Goal: Navigation & Orientation: Find specific page/section

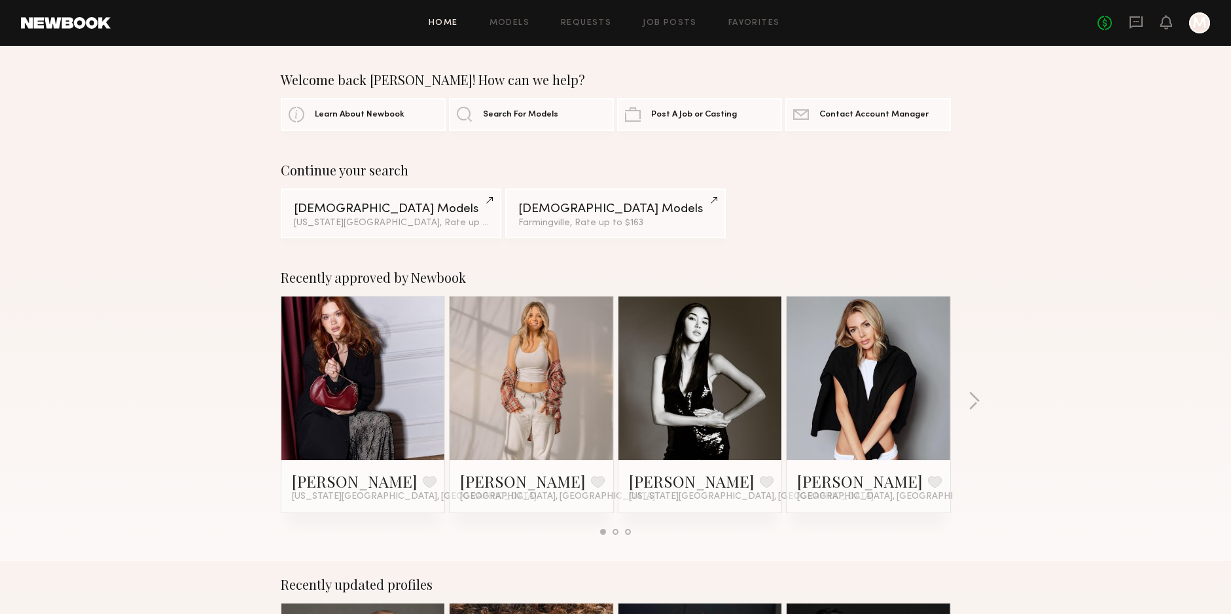
click at [778, 11] on header "Home Models Requests Job Posts Favorites Sign Out No fees up to $5,000 M" at bounding box center [615, 23] width 1231 height 46
click at [771, 22] on link "Favorites" at bounding box center [754, 23] width 52 height 9
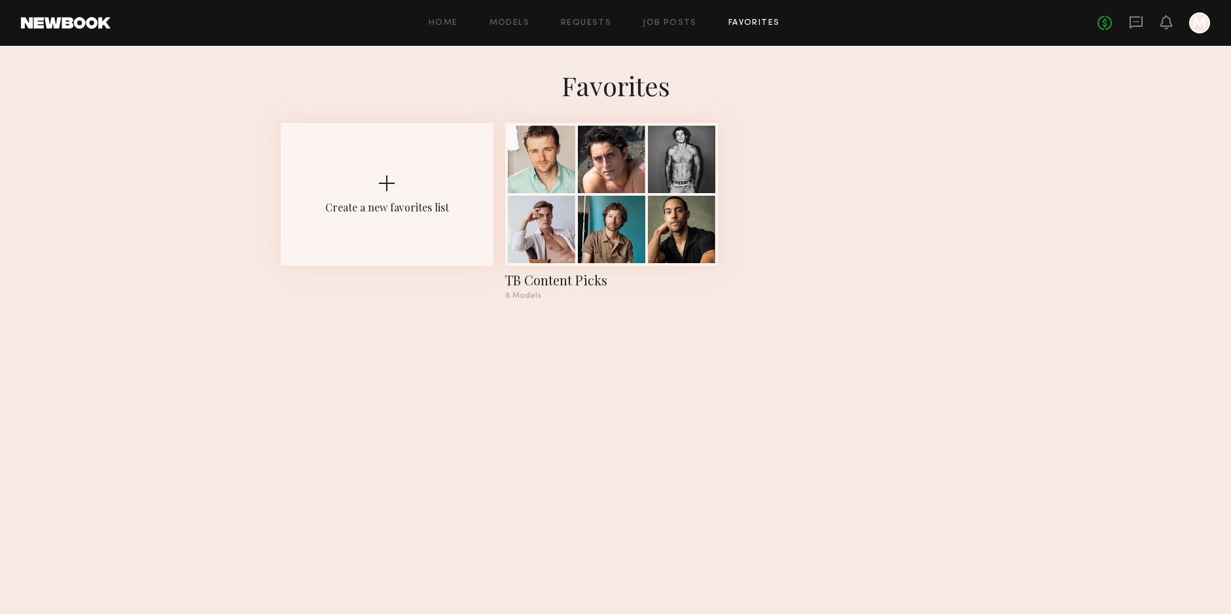
click at [770, 22] on link "Favorites" at bounding box center [754, 23] width 52 height 9
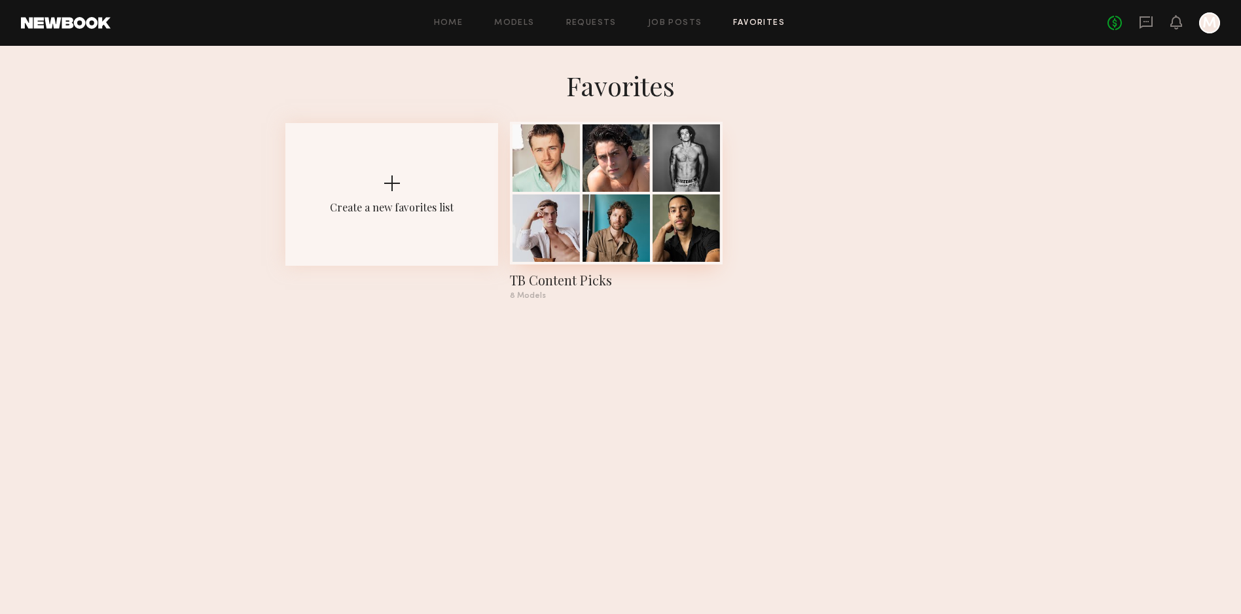
click at [656, 207] on div at bounding box center [685, 227] width 67 height 67
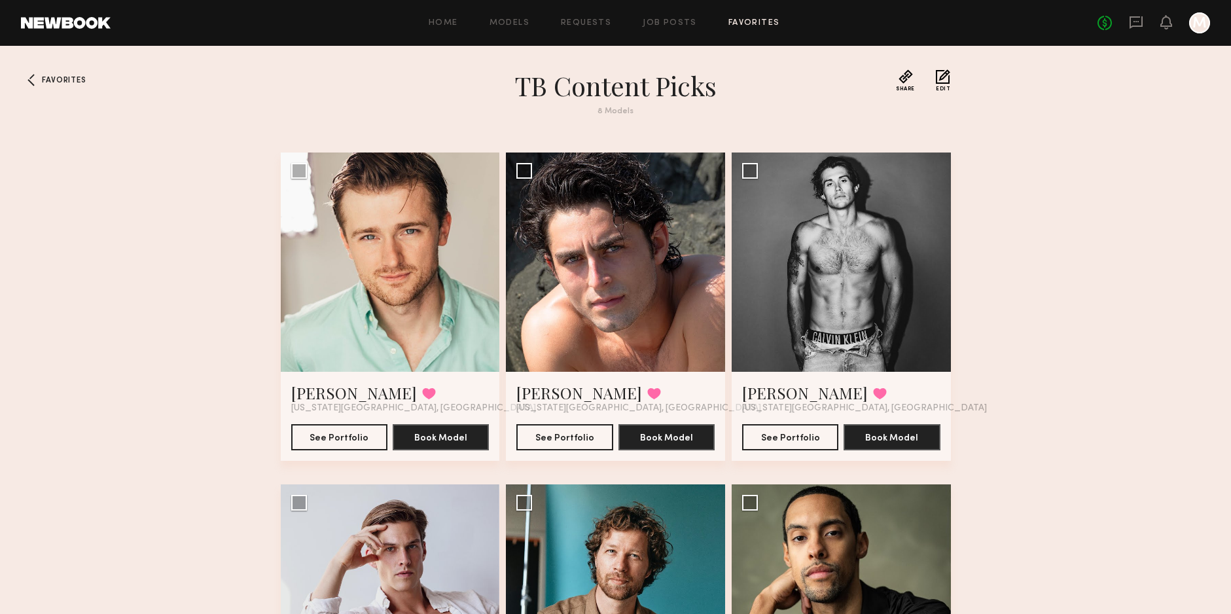
click at [441, 103] on section "TB Content Picks 8 Models" at bounding box center [615, 100] width 471 height 62
click at [906, 73] on button "Share" at bounding box center [905, 80] width 19 height 22
